Goal: Register for event/course

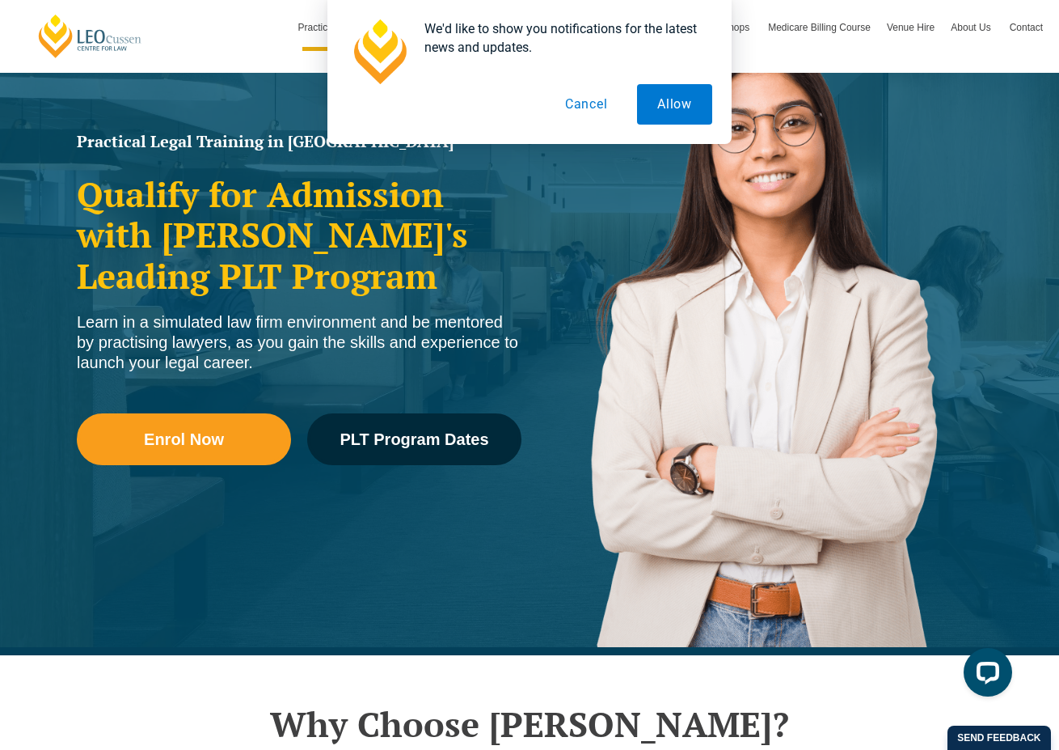
click at [574, 104] on button "Cancel" at bounding box center [586, 104] width 83 height 40
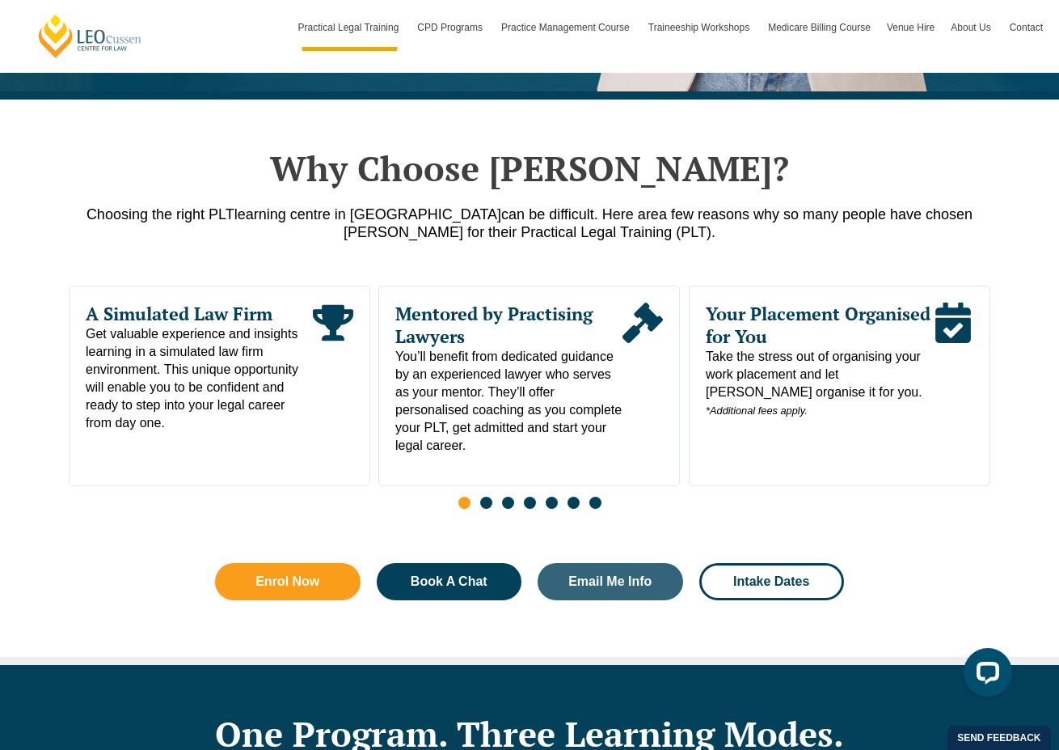
scroll to position [1286, 0]
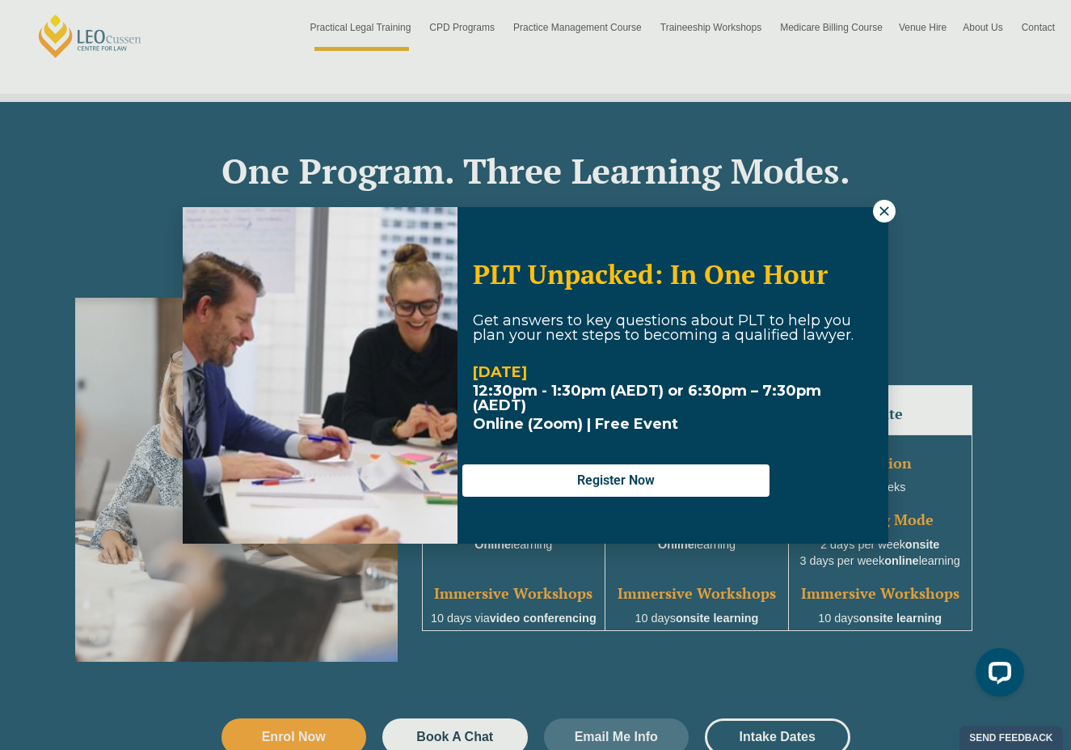
click at [800, 214] on icon at bounding box center [884, 211] width 15 height 15
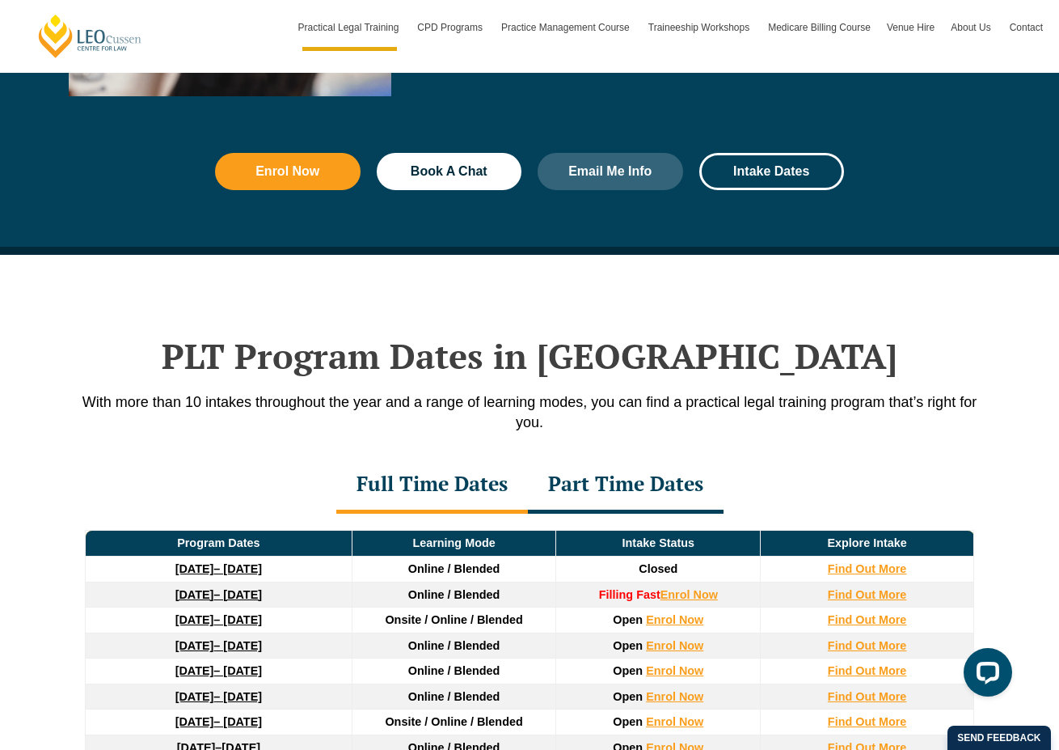
scroll to position [1185, 0]
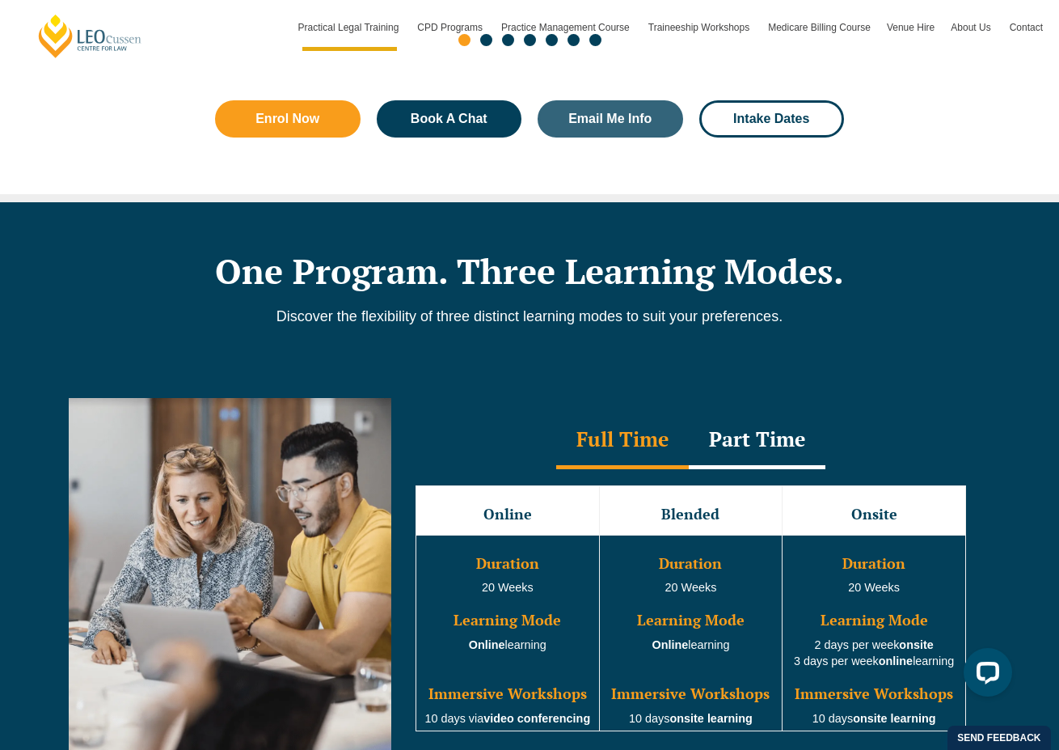
click at [689, 506] on h3 "Blended" at bounding box center [692, 514] width 180 height 16
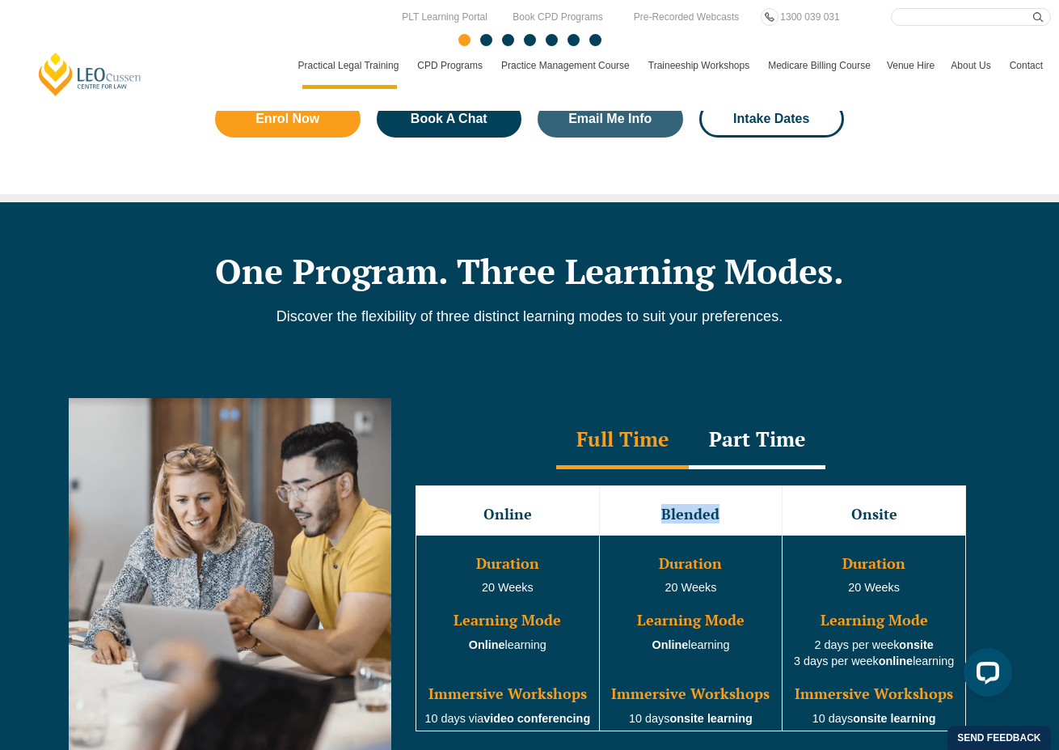
click at [764, 506] on h3 "Blended" at bounding box center [692, 514] width 180 height 16
click at [727, 422] on div "Part Time" at bounding box center [757, 440] width 137 height 57
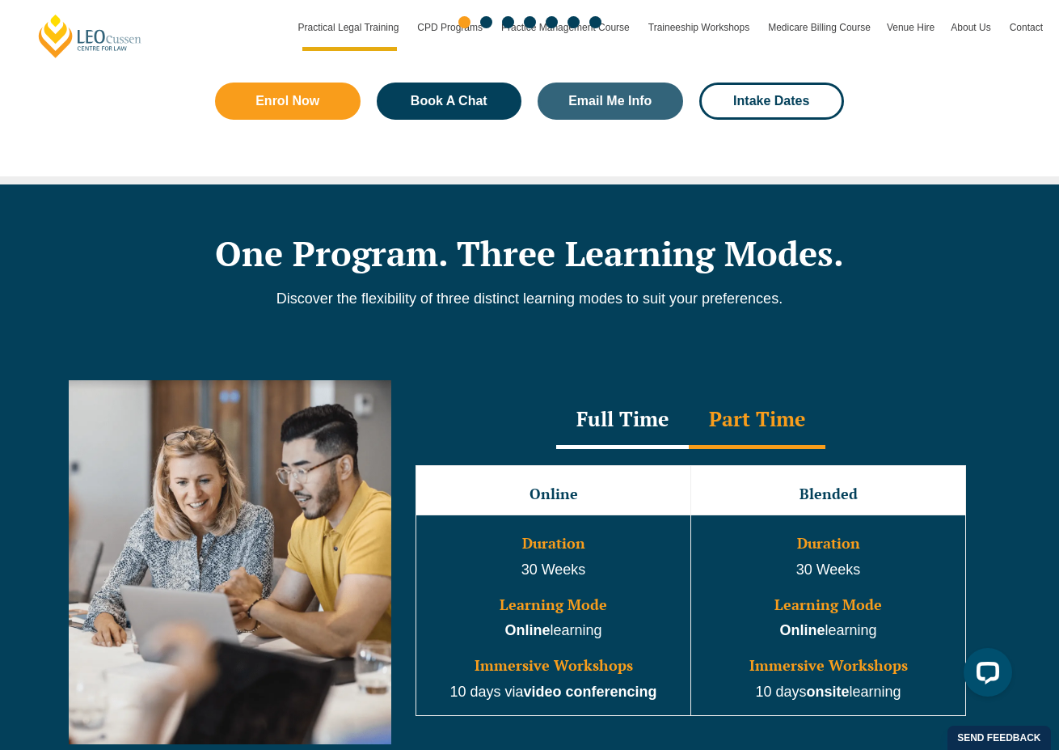
scroll to position [1378, 0]
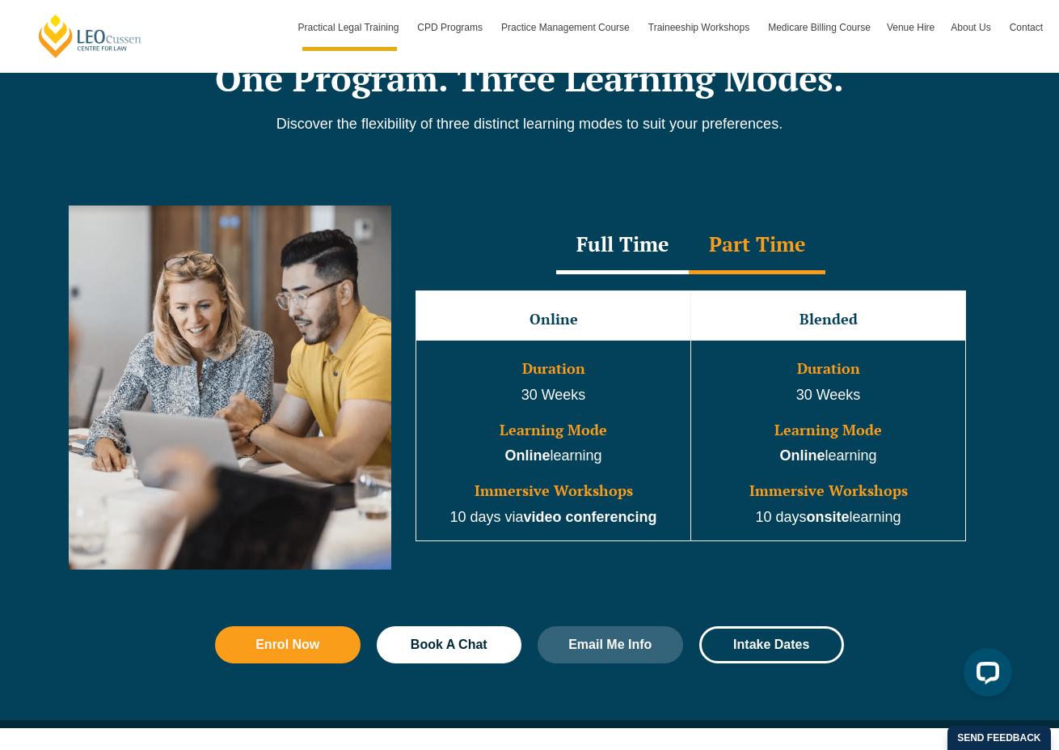
click at [606, 226] on div "Full Time" at bounding box center [622, 246] width 133 height 57
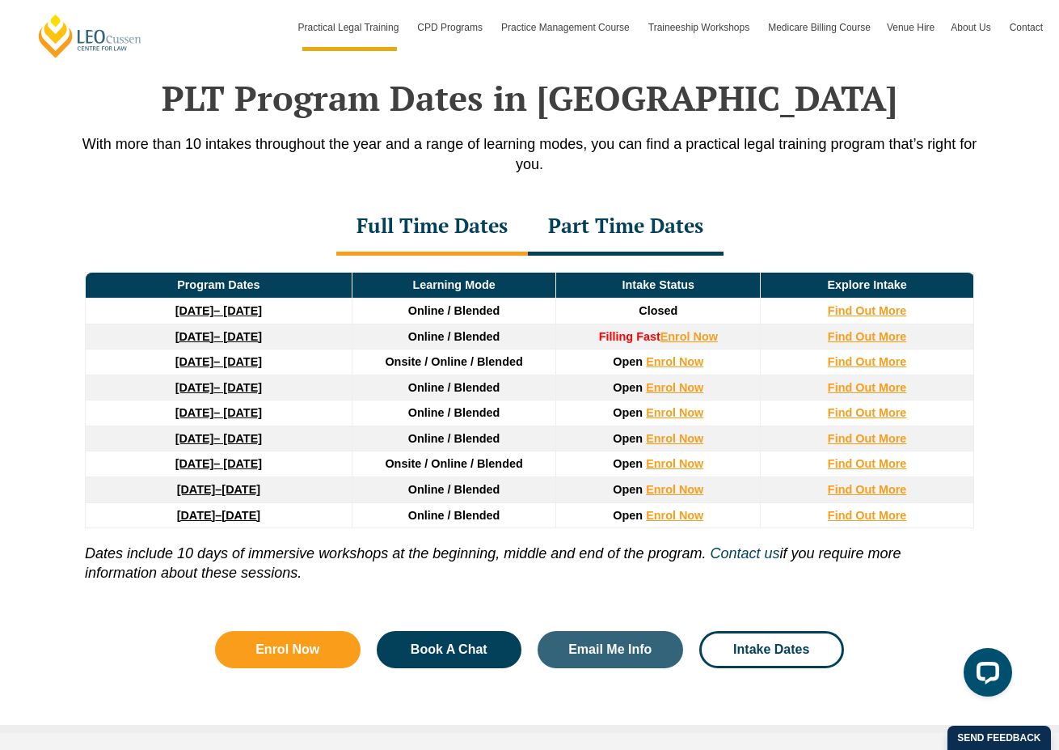
scroll to position [2270, 0]
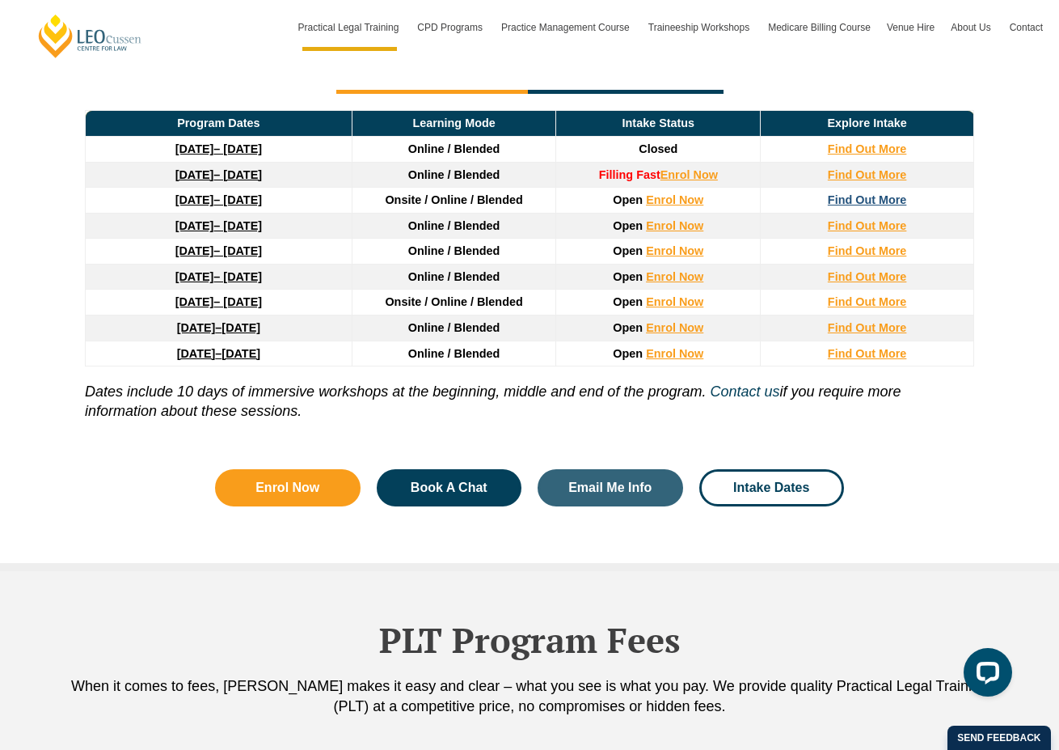
click at [800, 193] on strong "Find Out More" at bounding box center [867, 199] width 79 height 13
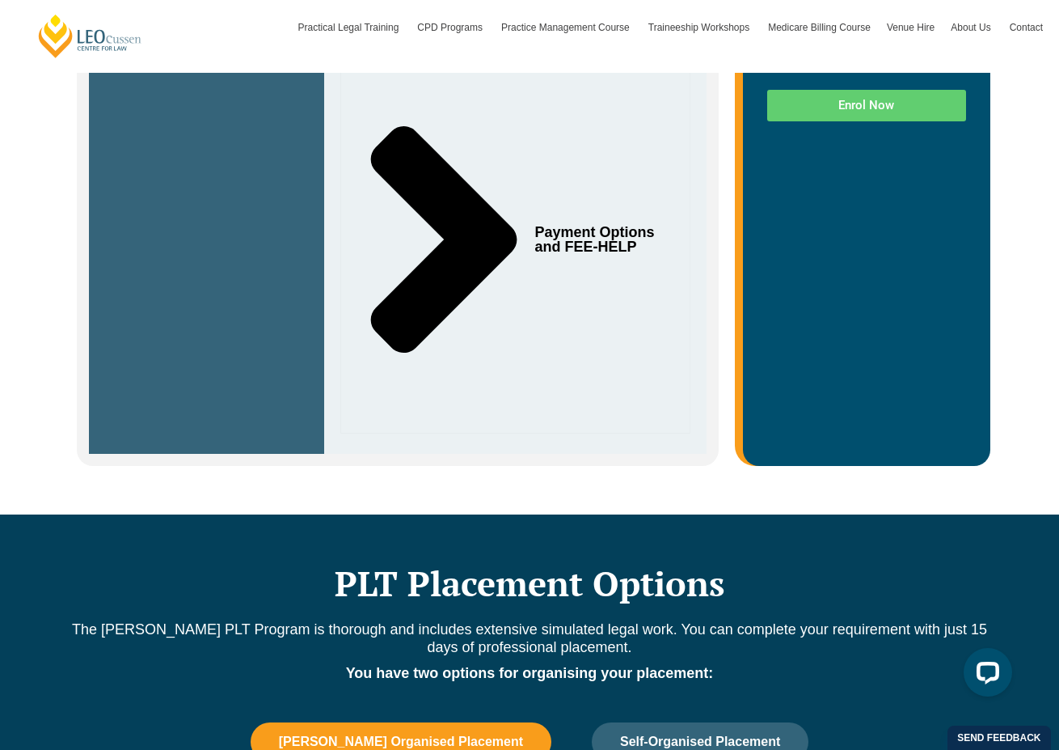
scroll to position [1032, 0]
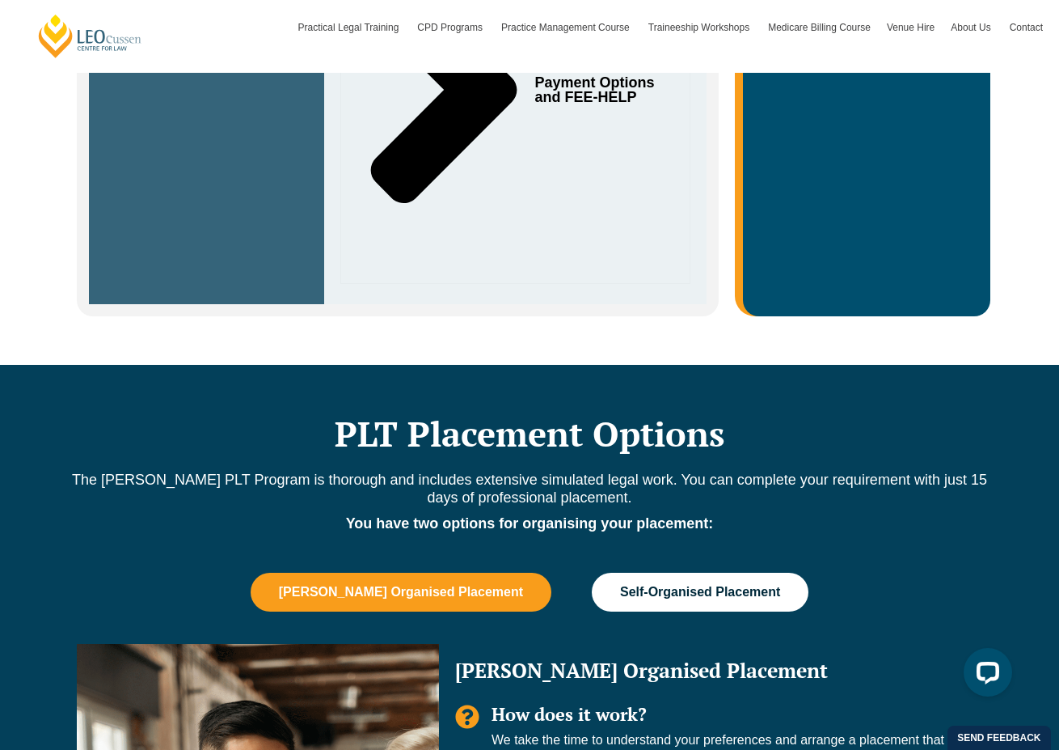
click at [702, 585] on span "Self-Organised Placement" at bounding box center [700, 592] width 160 height 15
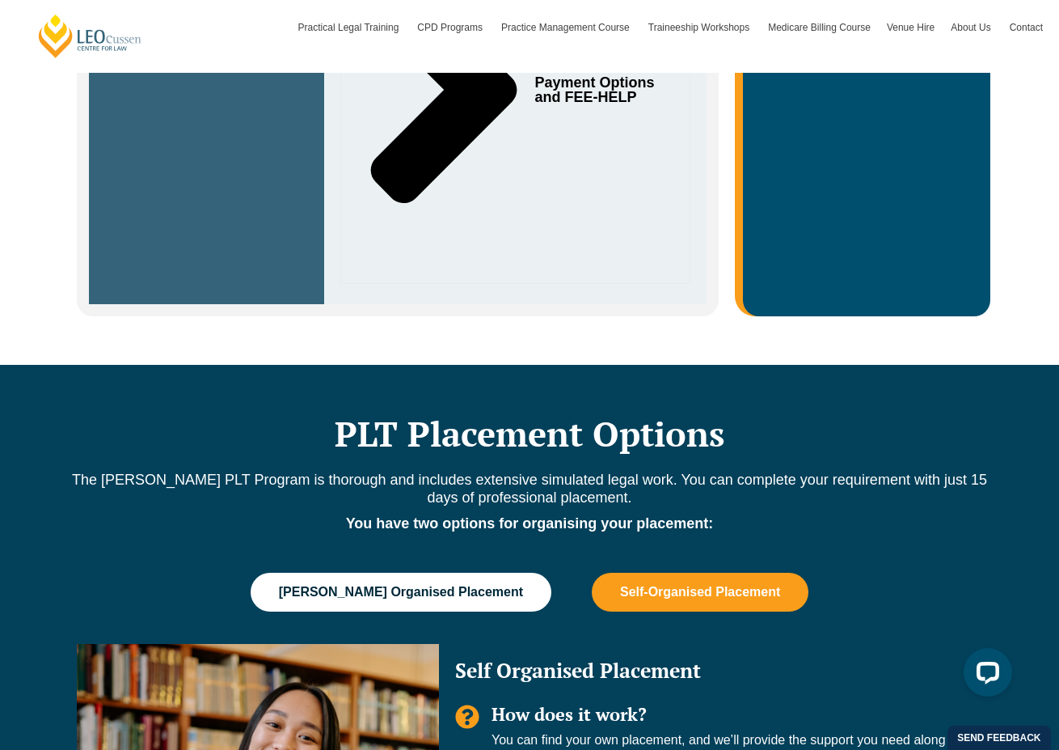
click at [424, 585] on span "[PERSON_NAME] Organised Placement" at bounding box center [401, 592] width 244 height 15
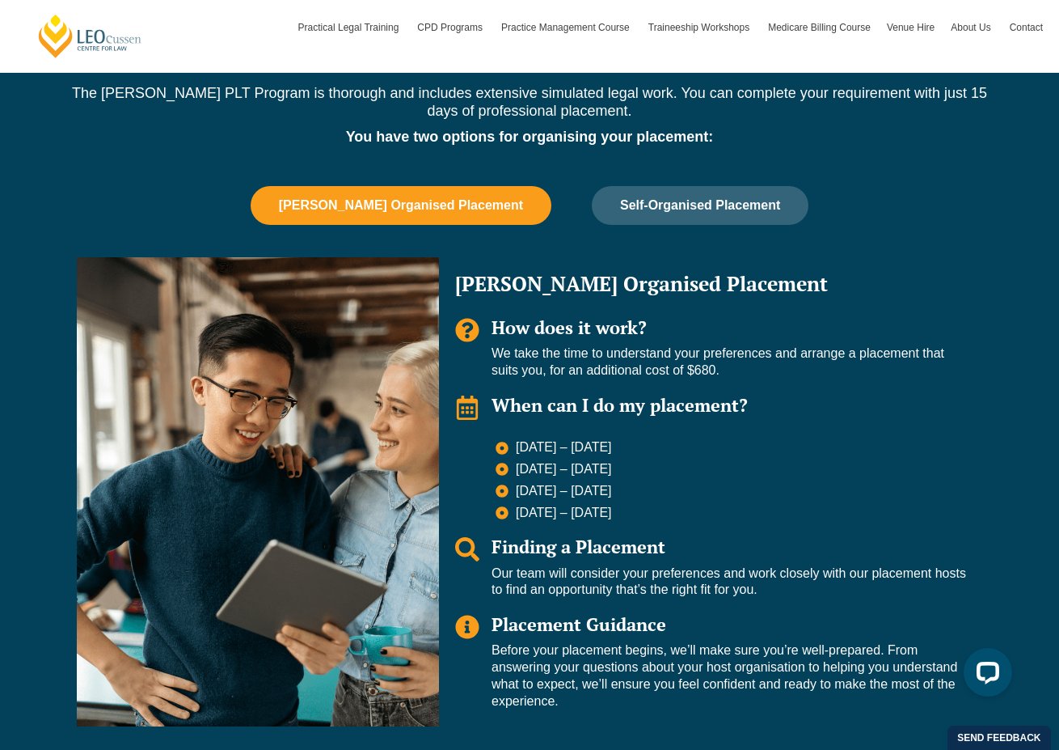
scroll to position [1584, 0]
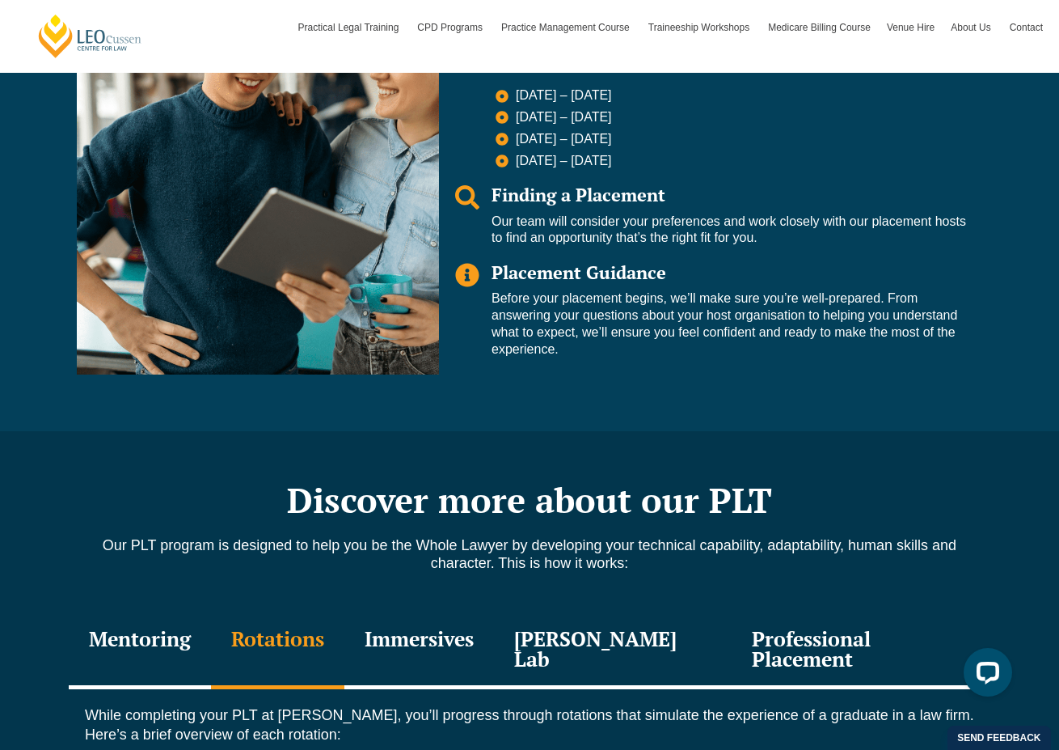
scroll to position [1794, 0]
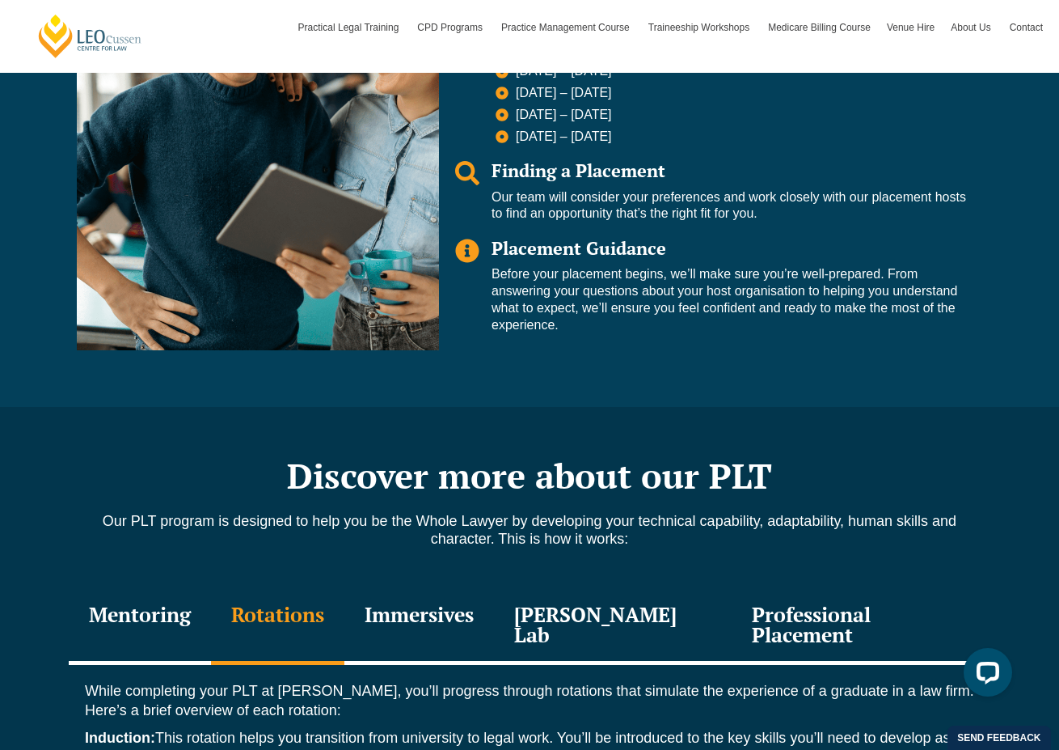
drag, startPoint x: 116, startPoint y: 548, endPoint x: 237, endPoint y: 551, distance: 121.3
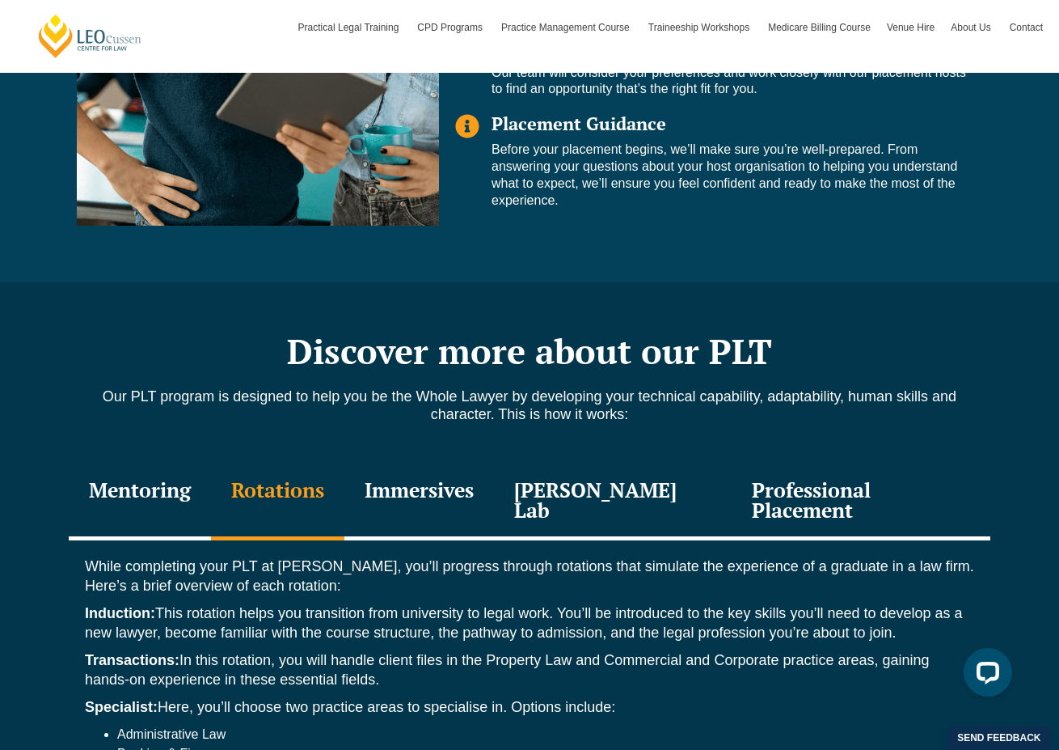
scroll to position [1799, 0]
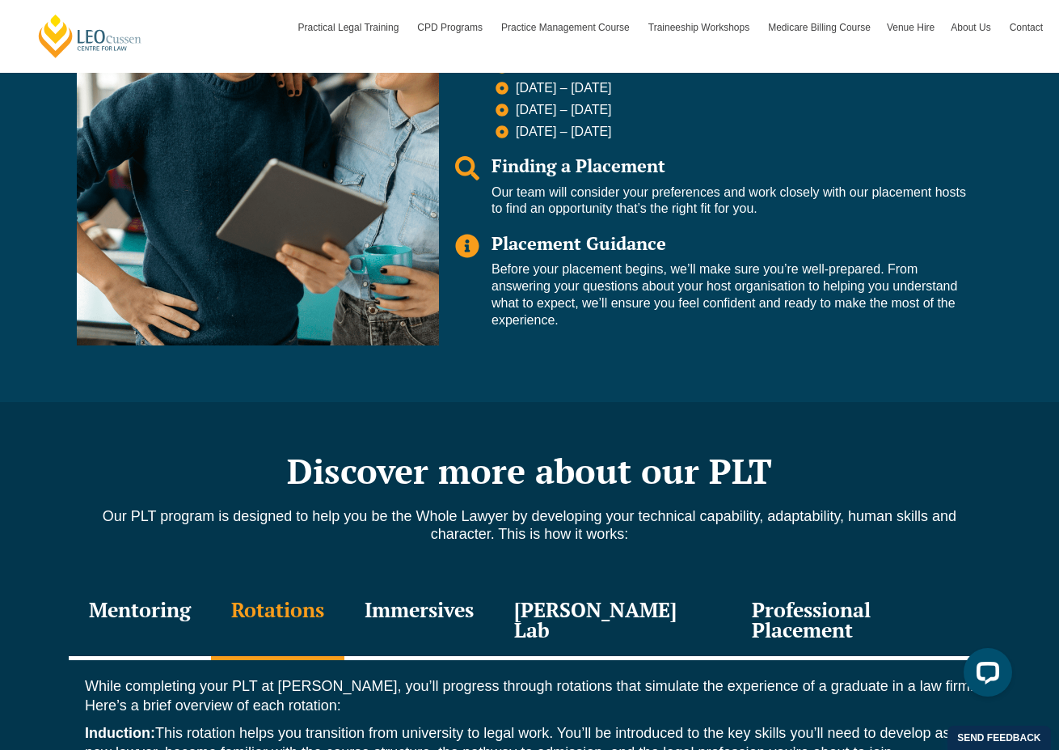
click at [463, 583] on div "Immersives" at bounding box center [419, 621] width 150 height 77
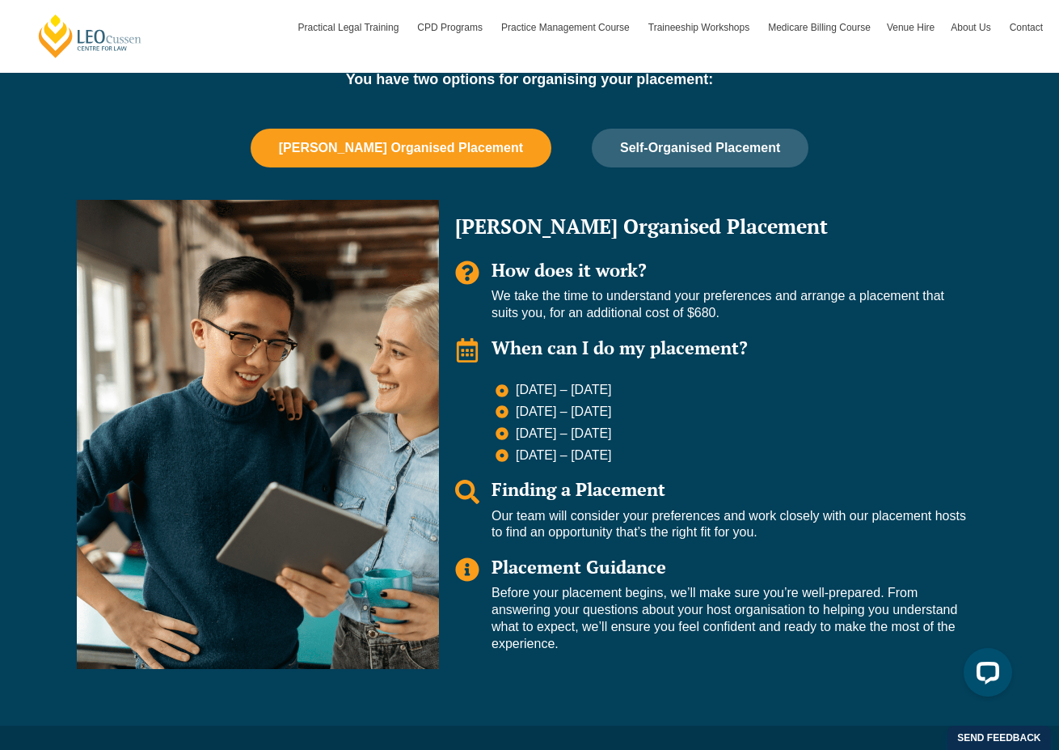
scroll to position [1791, 0]
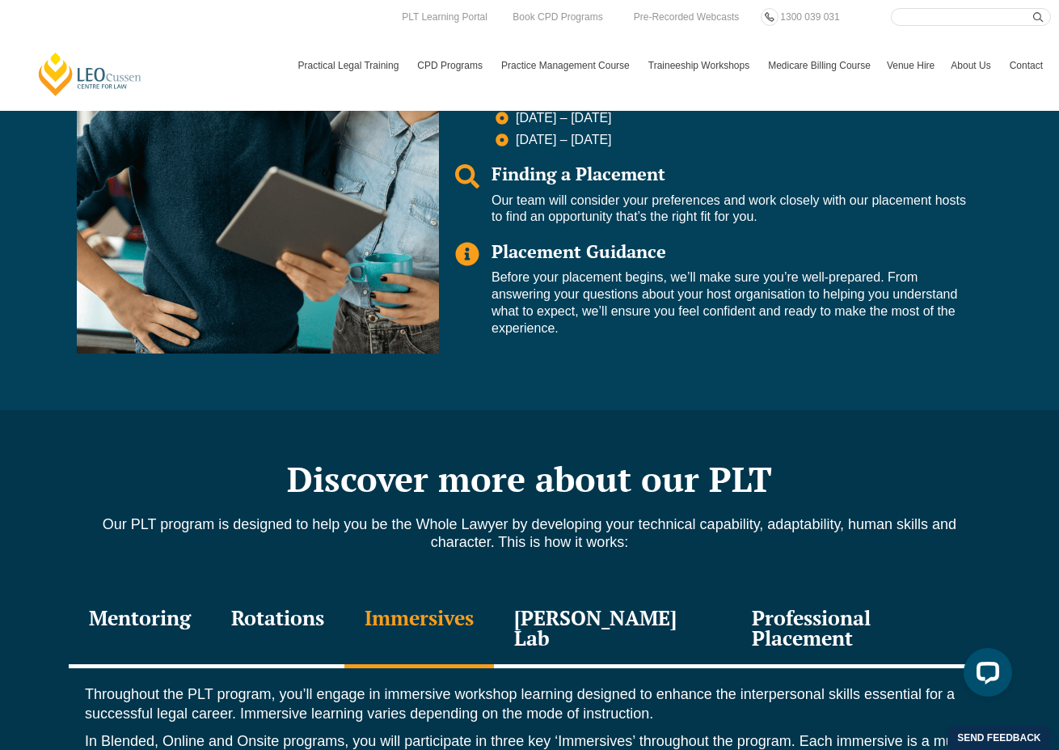
click at [293, 591] on div "Rotations" at bounding box center [277, 629] width 133 height 77
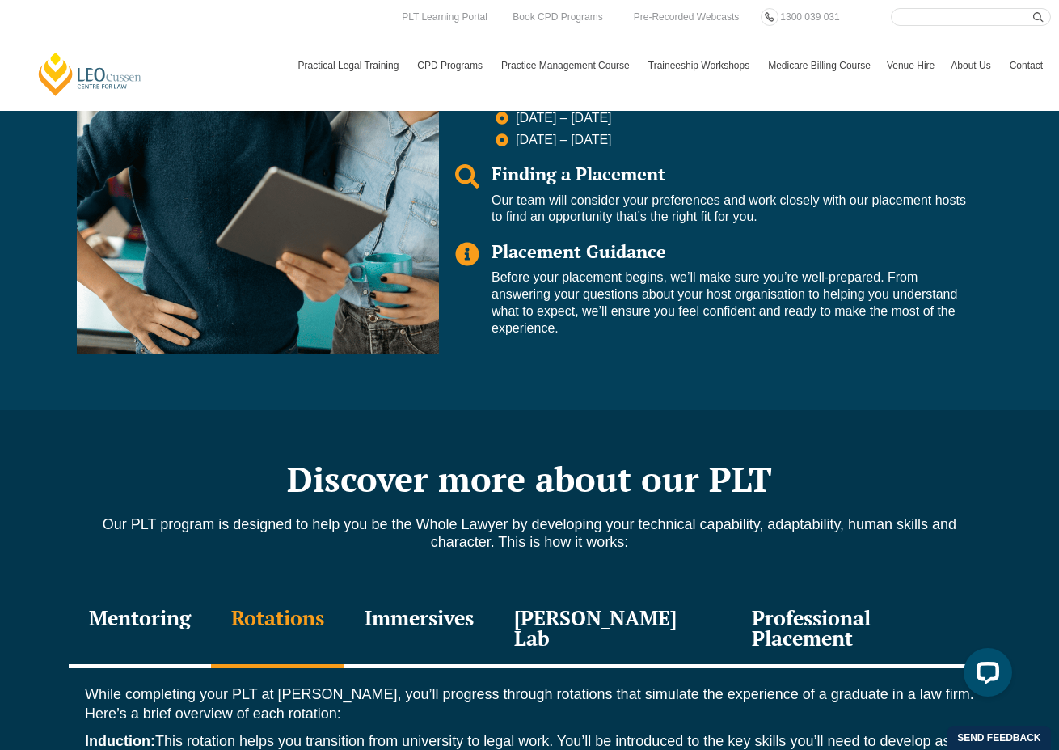
click at [423, 591] on div "Immersives" at bounding box center [419, 629] width 150 height 77
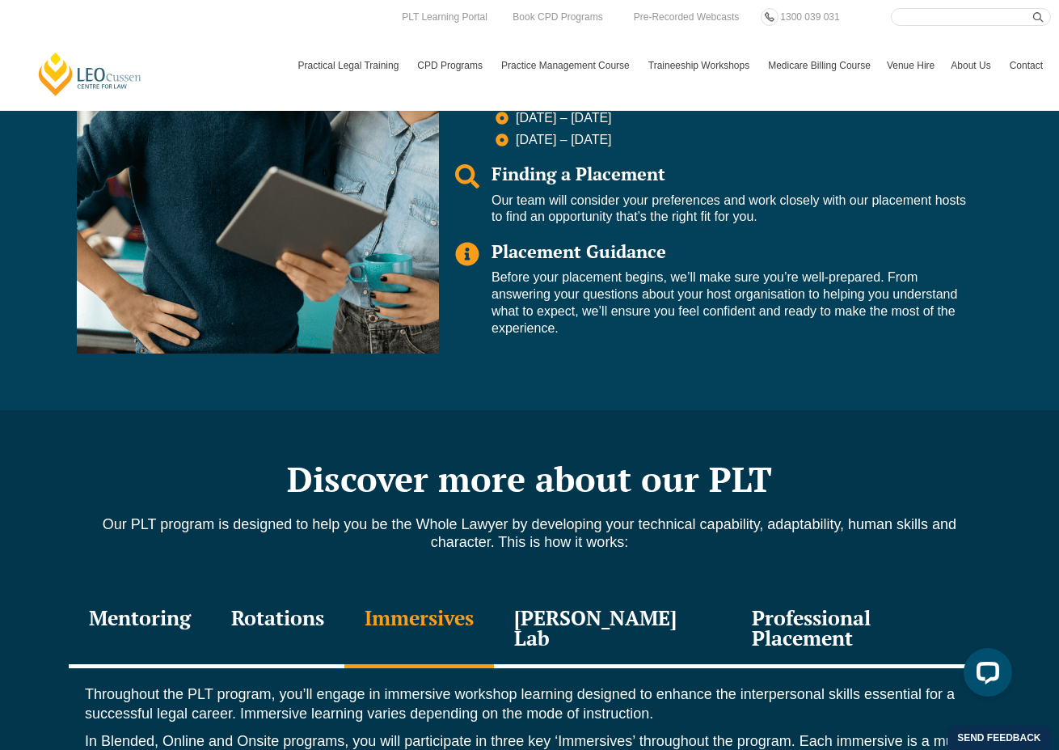
click at [625, 591] on div "Leo Justice Lab" at bounding box center [613, 629] width 238 height 77
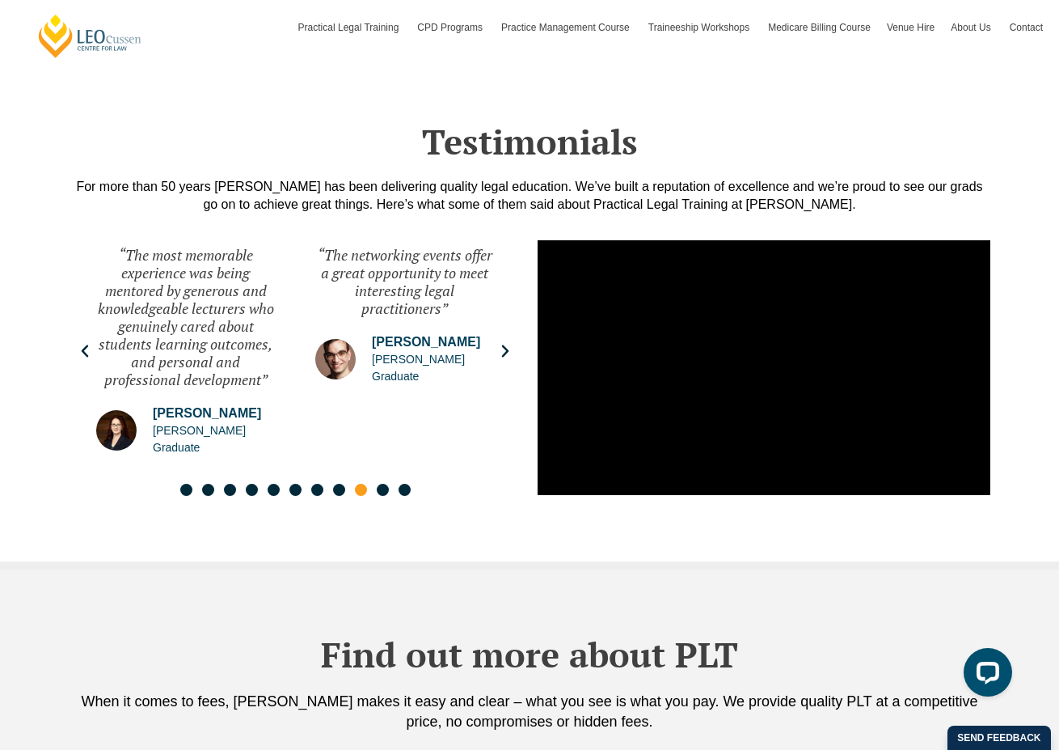
scroll to position [3382, 0]
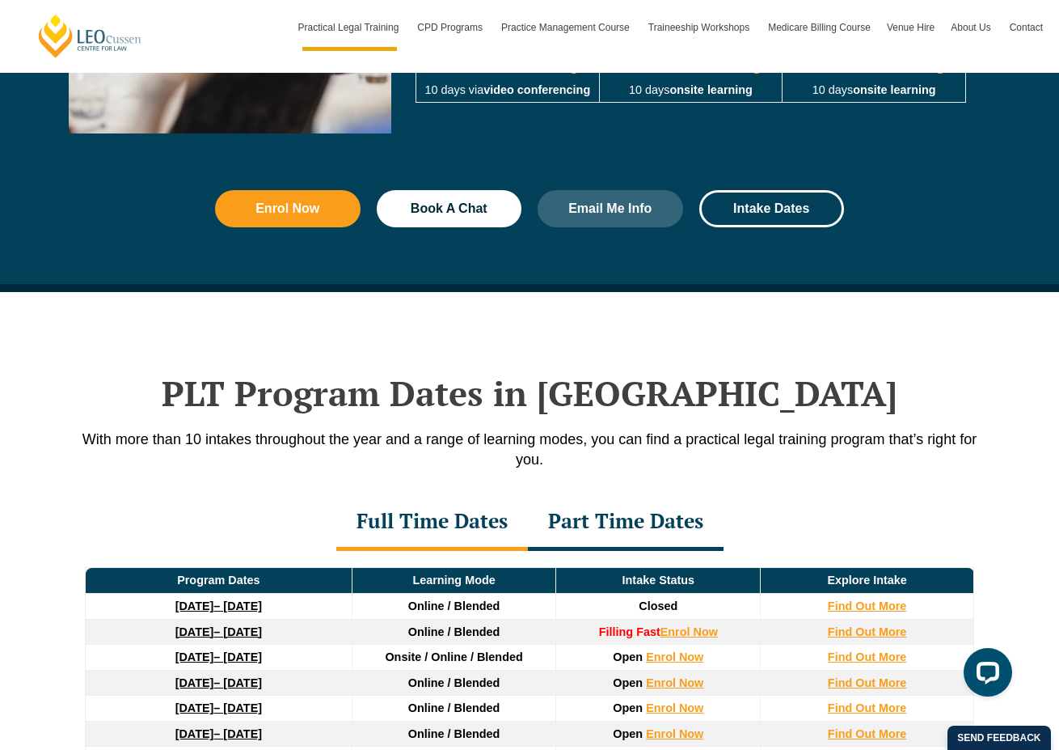
scroll to position [1943, 0]
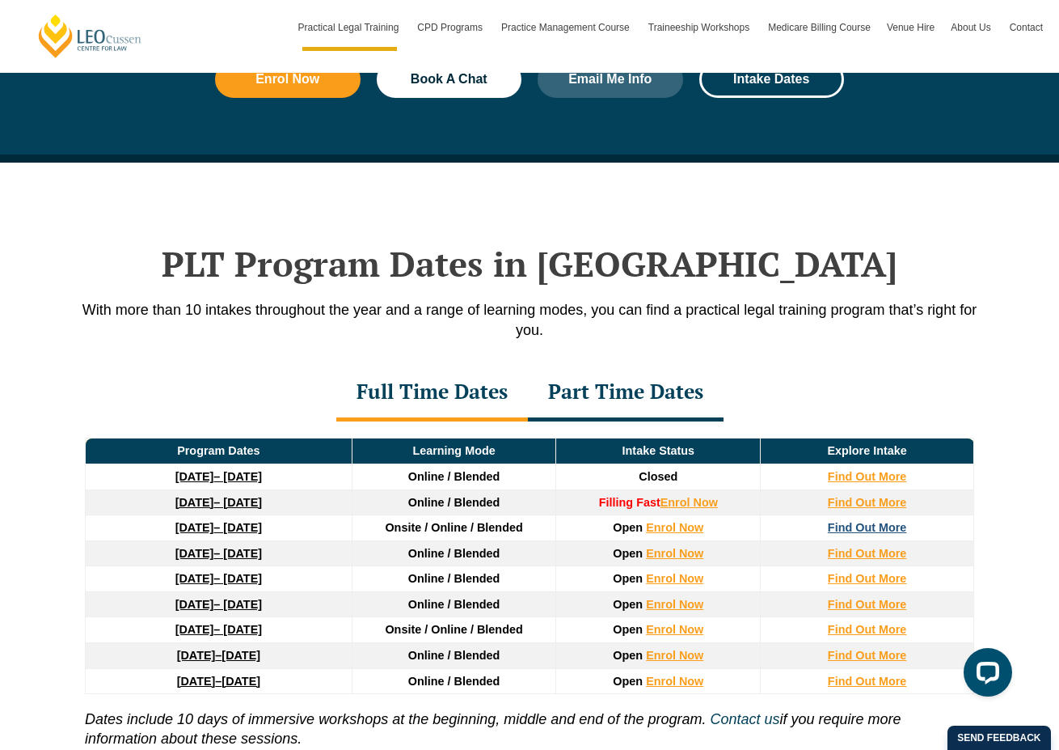
click at [863, 530] on strong "Find Out More" at bounding box center [867, 527] width 79 height 13
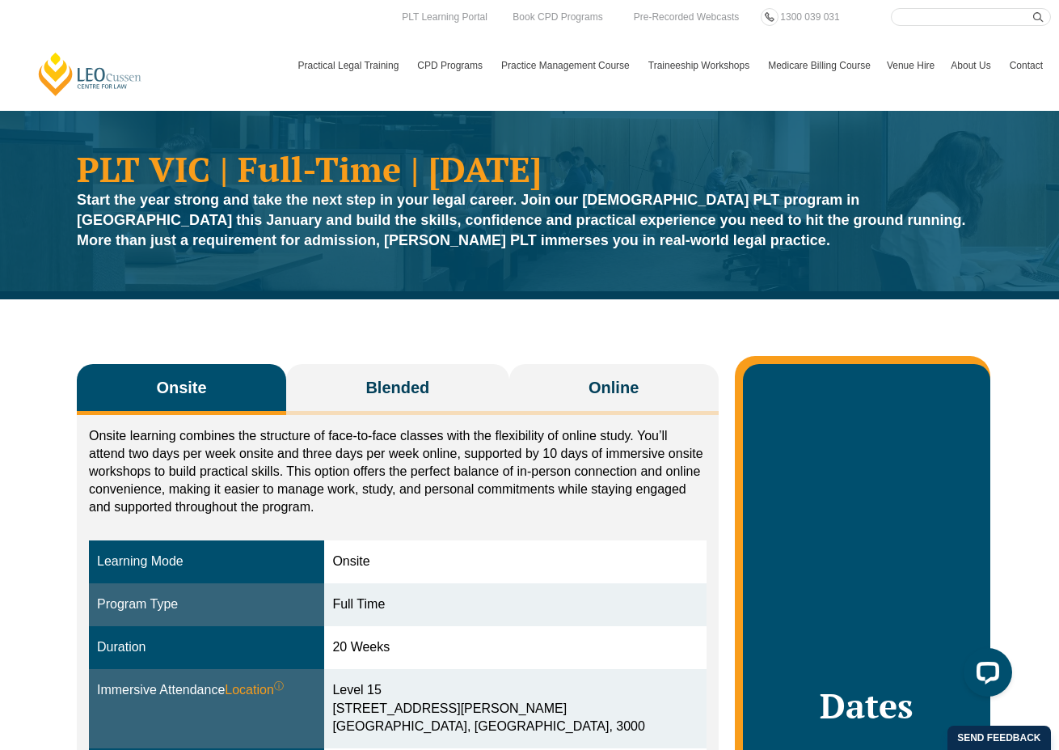
drag, startPoint x: 121, startPoint y: 456, endPoint x: 103, endPoint y: 438, distance: 25.7
click at [121, 456] on p "Onsite learning combines the structure of face-to-face classes with the flexibi…" at bounding box center [398, 471] width 618 height 89
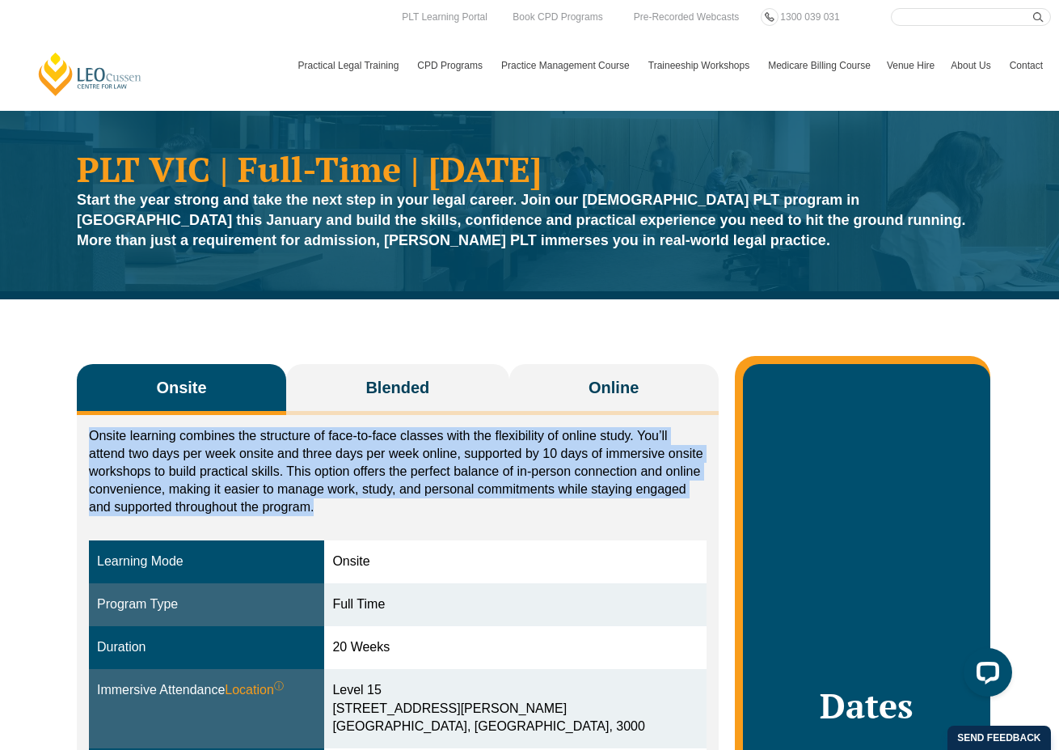
drag, startPoint x: 91, startPoint y: 433, endPoint x: 322, endPoint y: 478, distance: 234.7
click at [349, 502] on p "Onsite learning combines the structure of face-to-face classes with the flexibi…" at bounding box center [398, 471] width 618 height 89
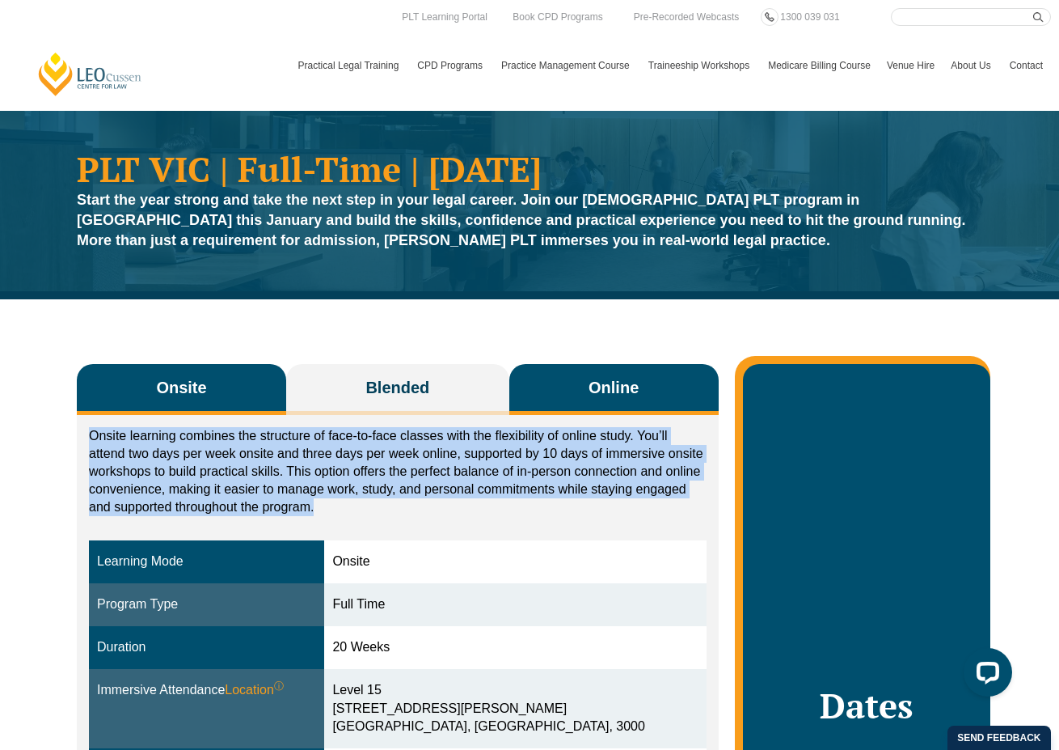
click at [586, 388] on button "Online" at bounding box center [613, 389] width 209 height 51
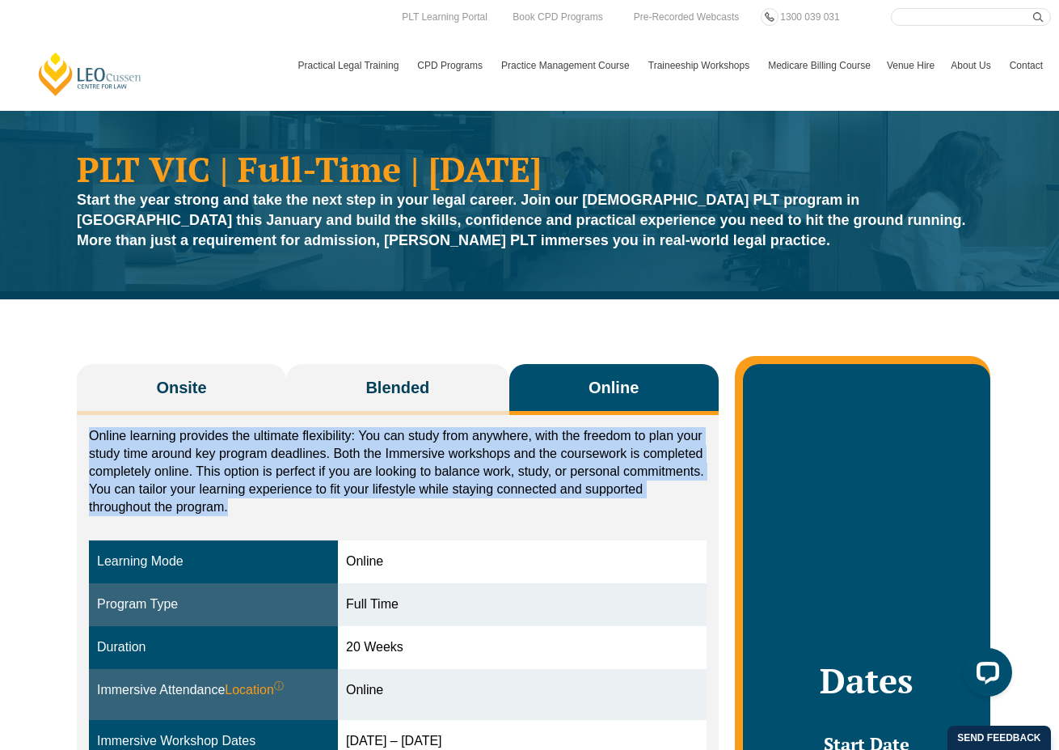
drag, startPoint x: 89, startPoint y: 435, endPoint x: 234, endPoint y: 517, distance: 166.9
click at [234, 517] on div "Online learning provides the ultimate flexibility: You can study from anywhere,…" at bounding box center [398, 475] width 618 height 97
click at [606, 522] on div "Online learning provides the ultimate flexibility: You can study from anywhere,…" at bounding box center [398, 475] width 618 height 97
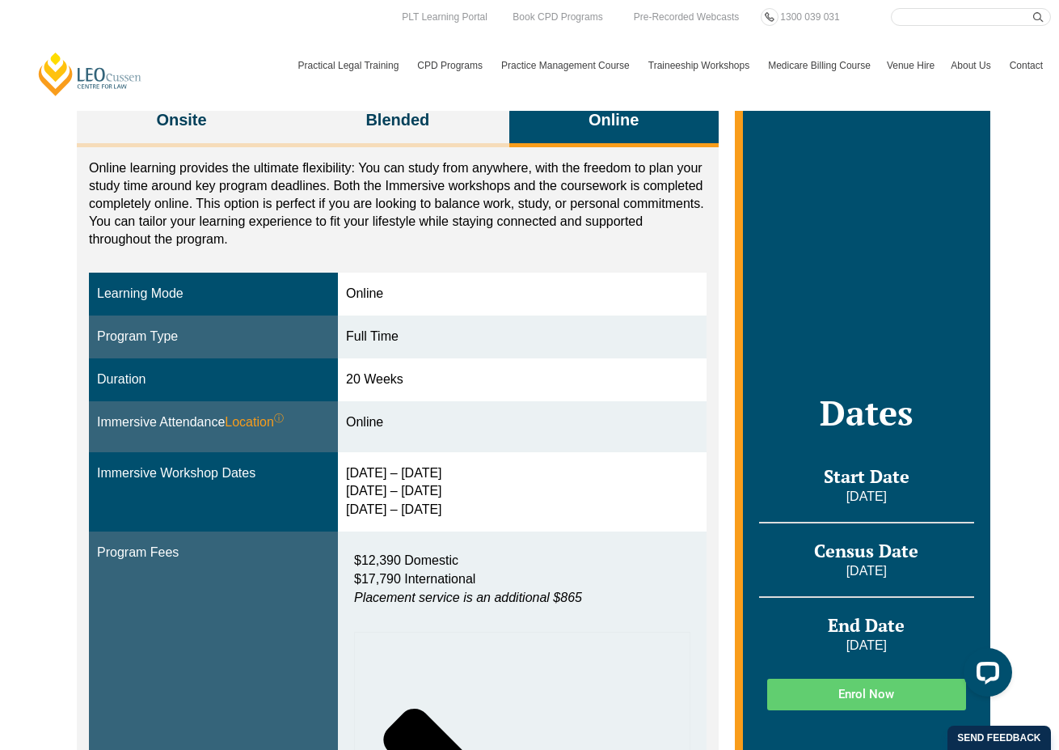
scroll to position [70, 0]
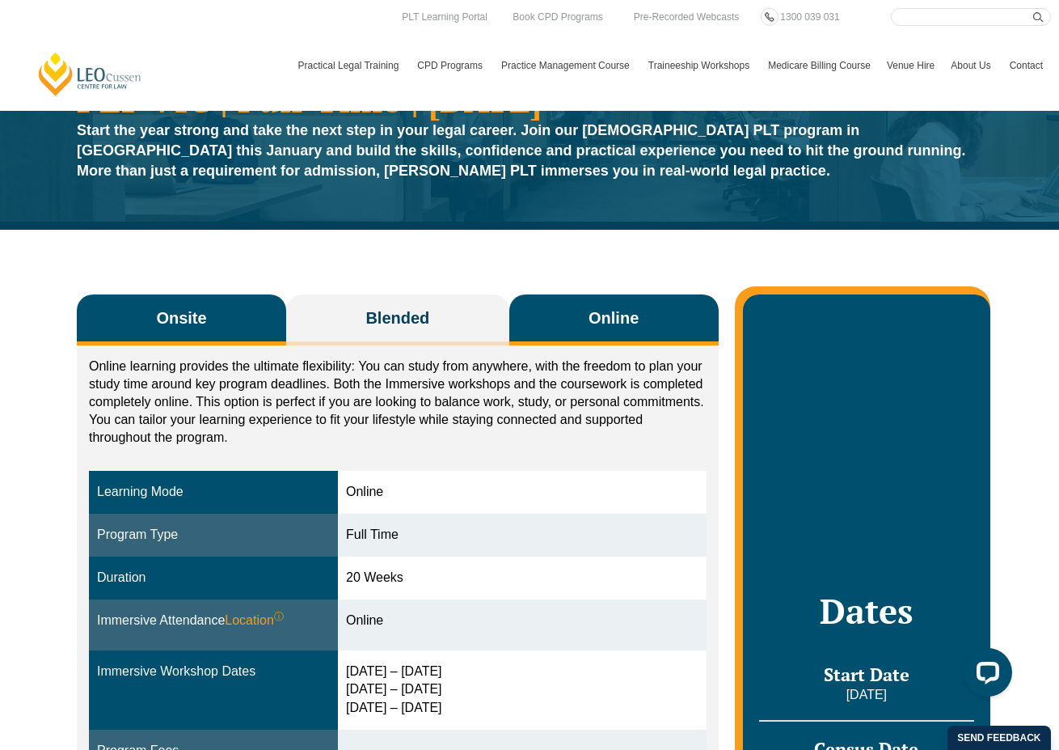
click at [198, 311] on span "Onsite" at bounding box center [181, 317] width 50 height 23
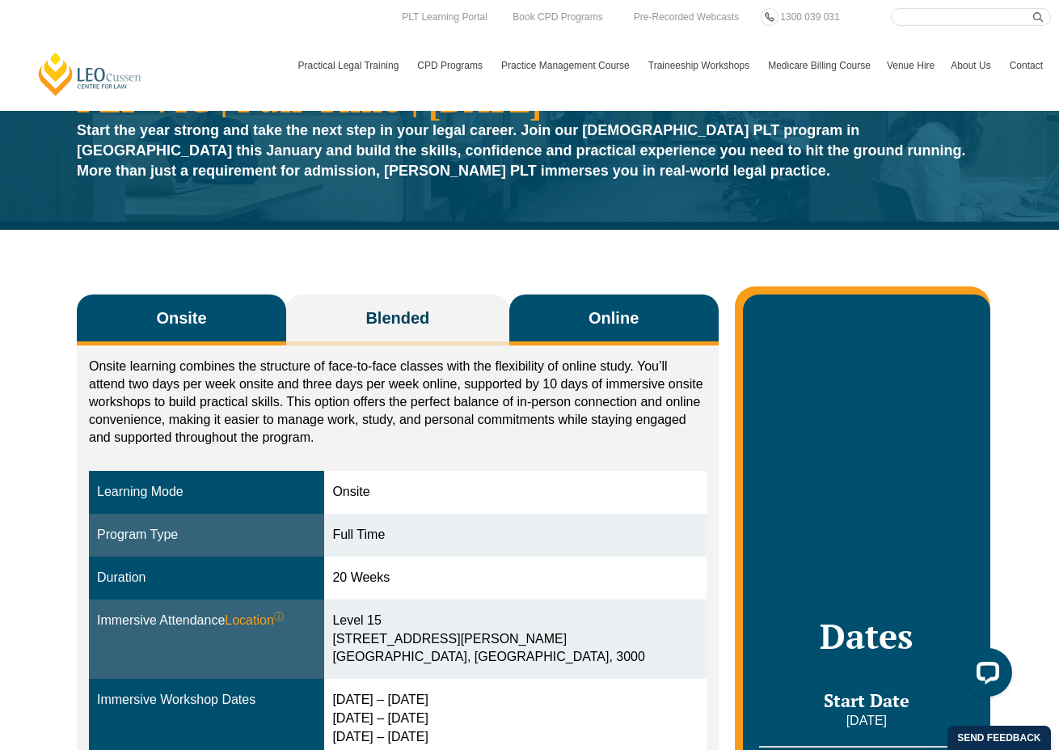
click at [613, 327] on span "Online" at bounding box center [614, 317] width 50 height 23
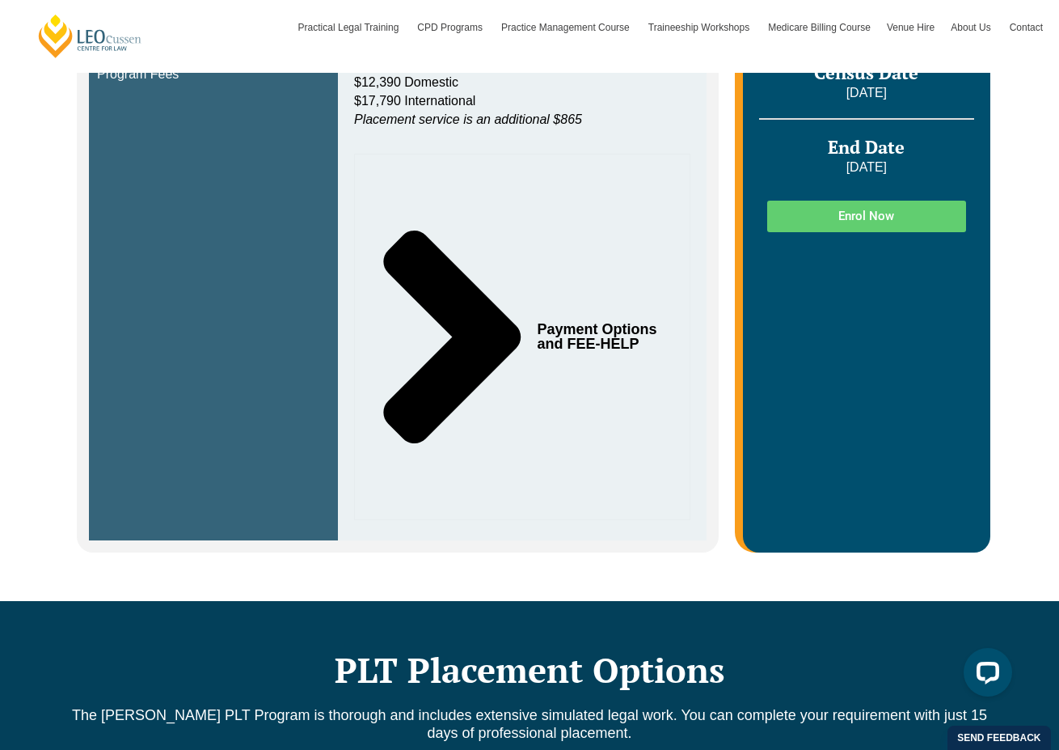
scroll to position [454, 0]
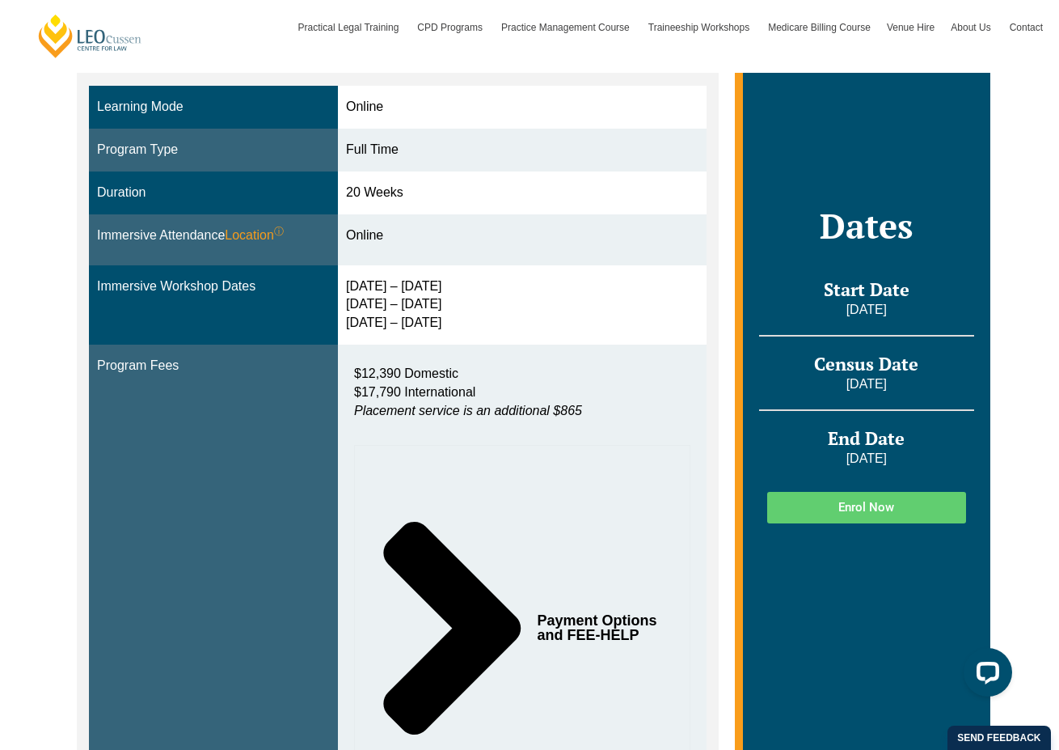
click at [889, 501] on span "Enrol Now" at bounding box center [866, 507] width 56 height 12
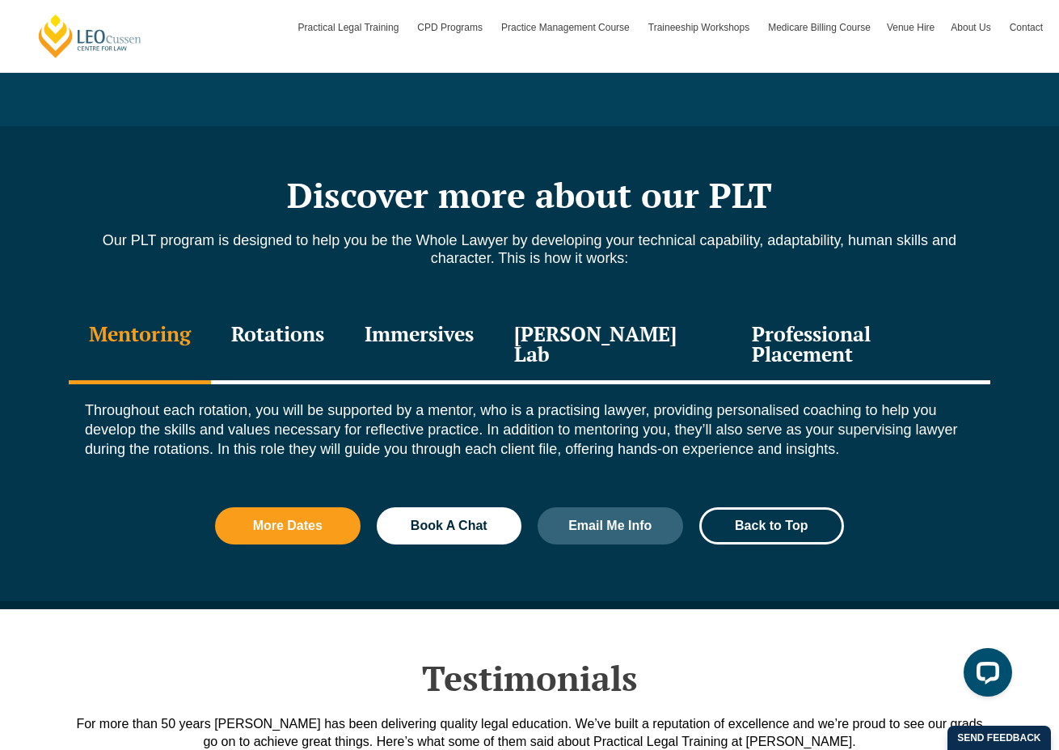
scroll to position [0, 0]
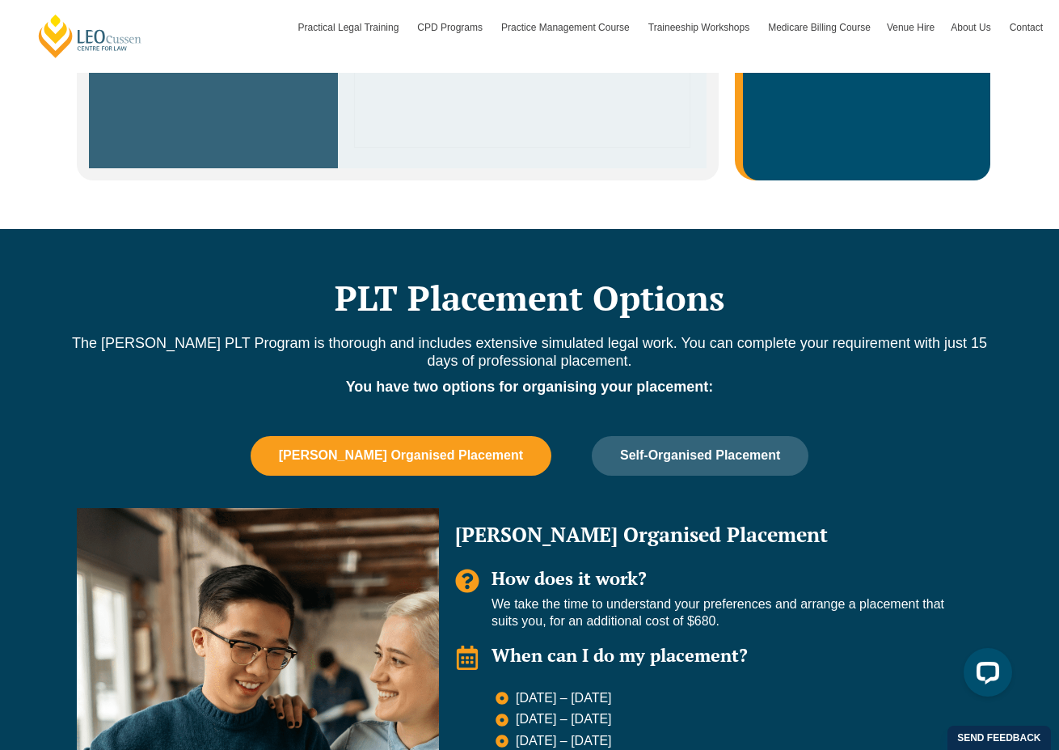
scroll to position [1455, 0]
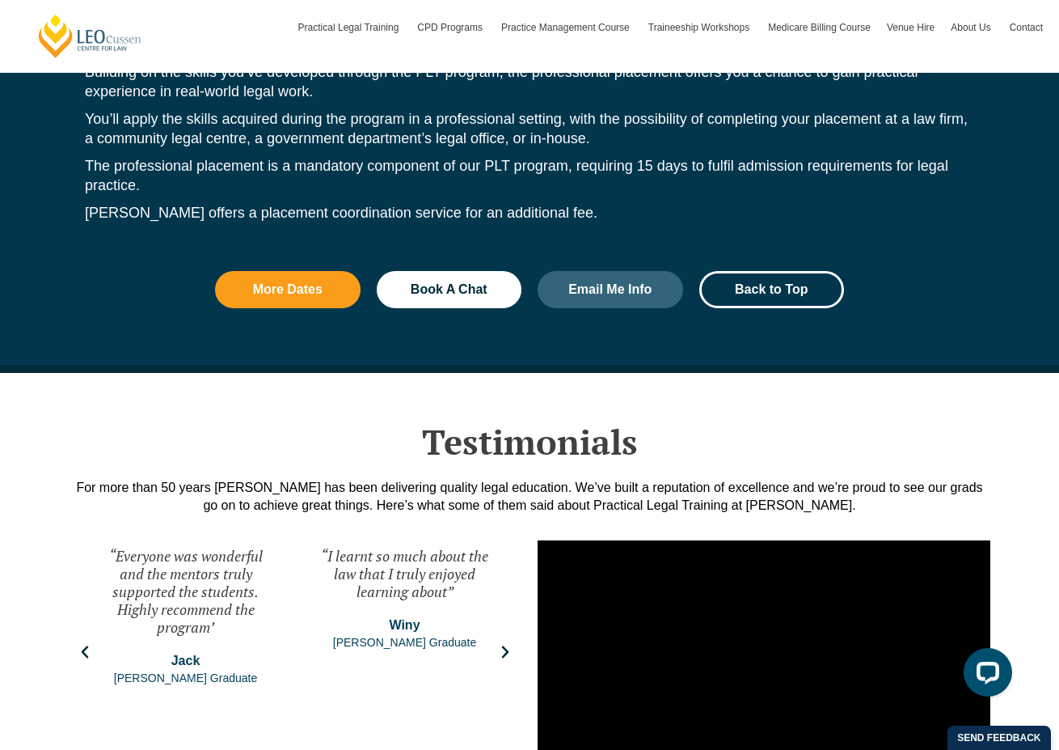
scroll to position [0, 0]
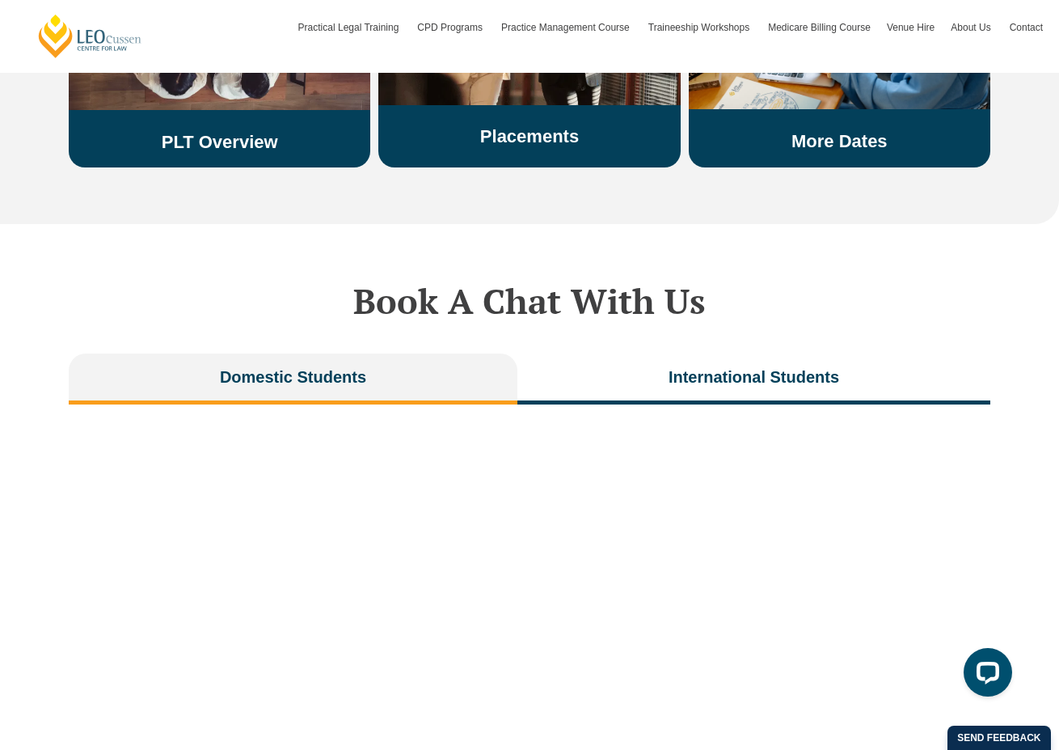
scroll to position [3517, 0]
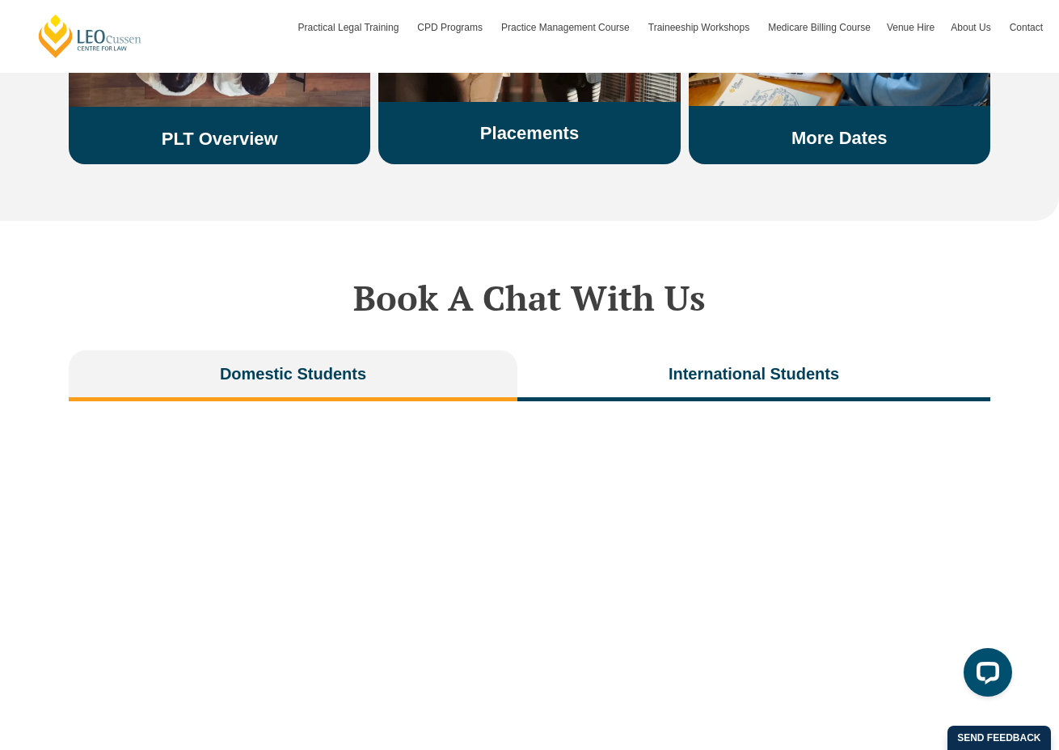
click at [999, 233] on div "Book A Chat With Us Domestic Students International Students" at bounding box center [529, 598] width 1059 height 754
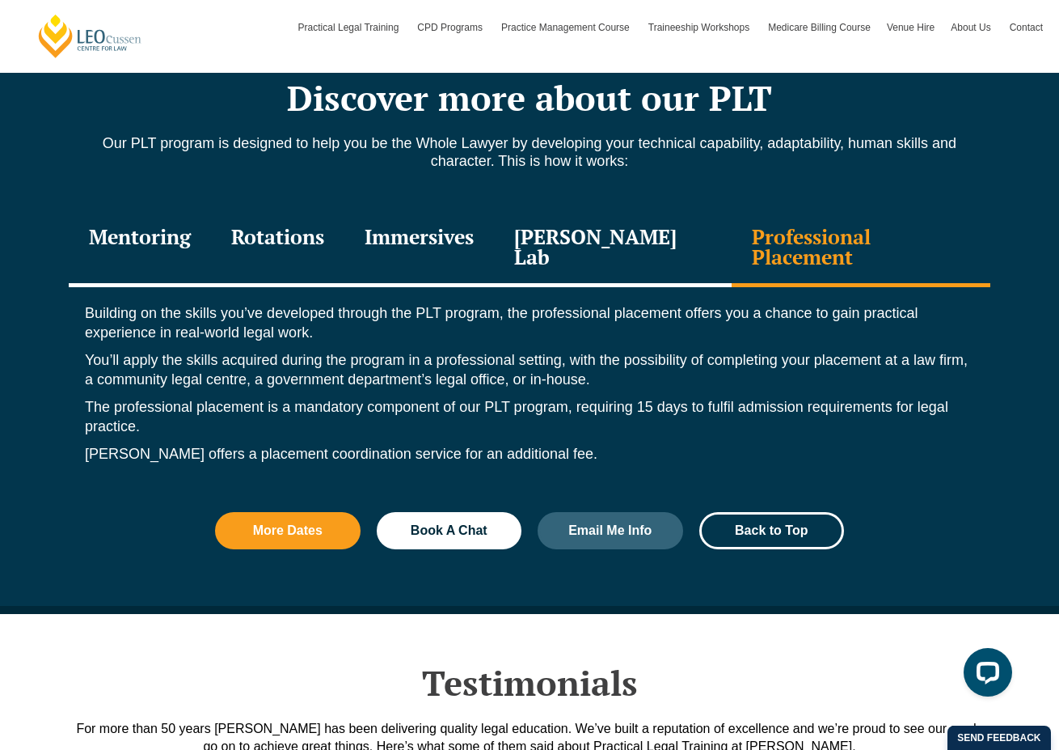
scroll to position [2295, 0]
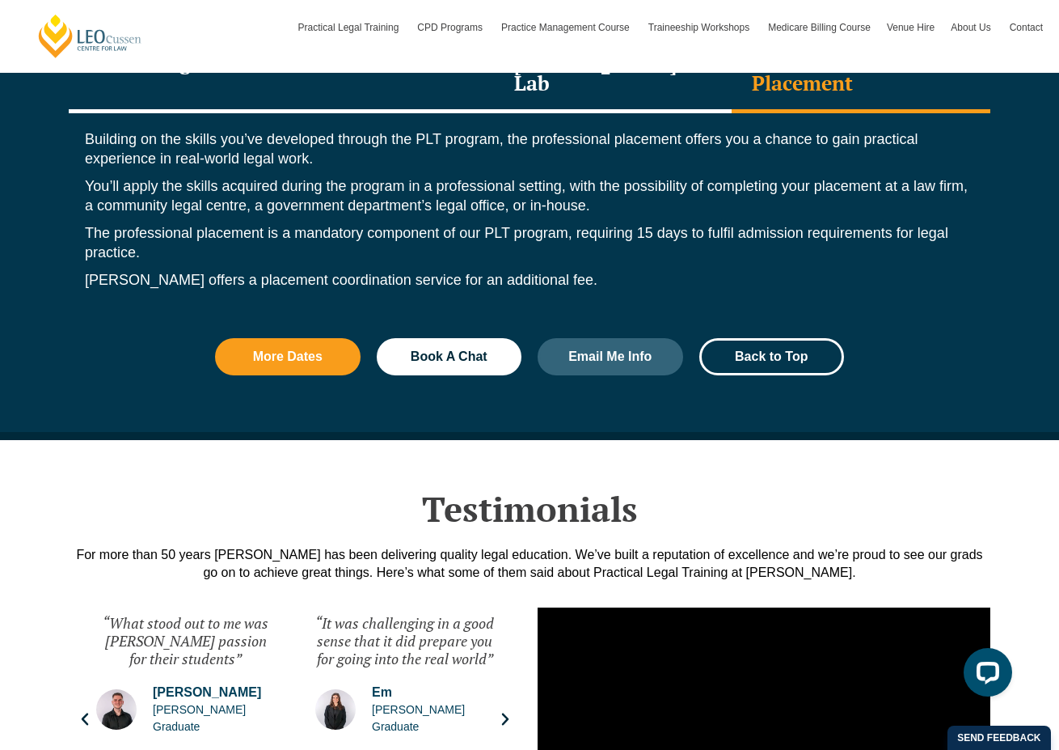
click at [285, 598] on div "“What stood out to me was Leo Cussen's passion for their students” Josh Leo Cus…" at bounding box center [185, 719] width 211 height 243
click at [133, 440] on div "Testimonials For more than 50 years Leo Cussen has been delivering quality lega…" at bounding box center [530, 684] width 922 height 488
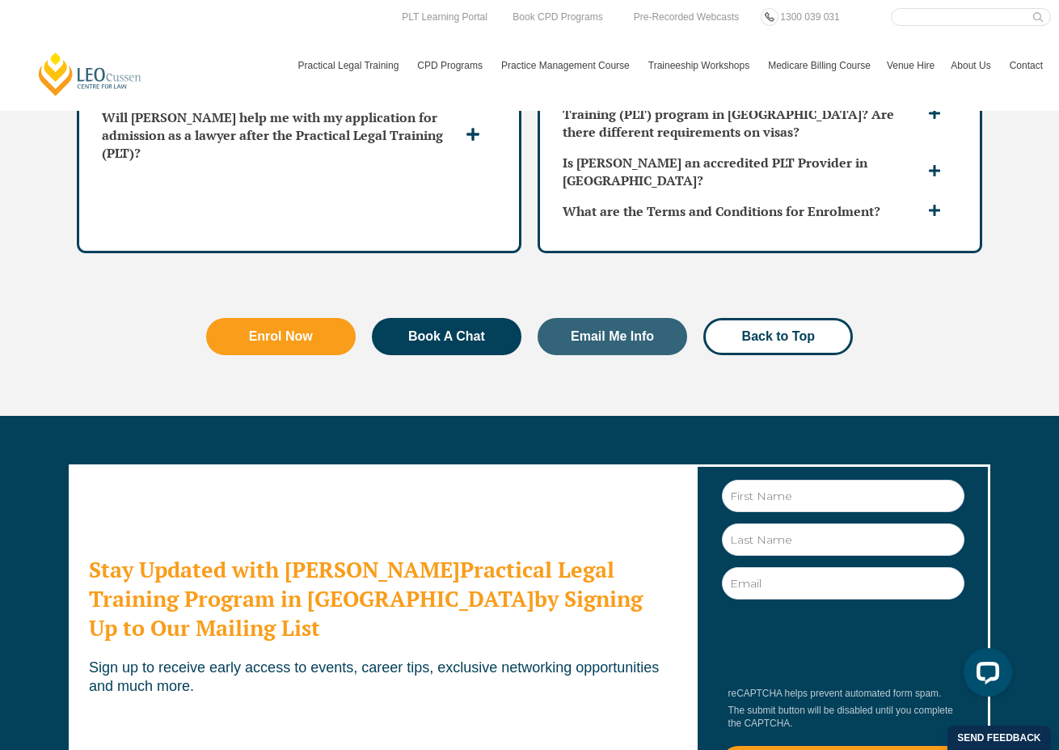
scroll to position [0, 0]
